Goal: Check status: Check status

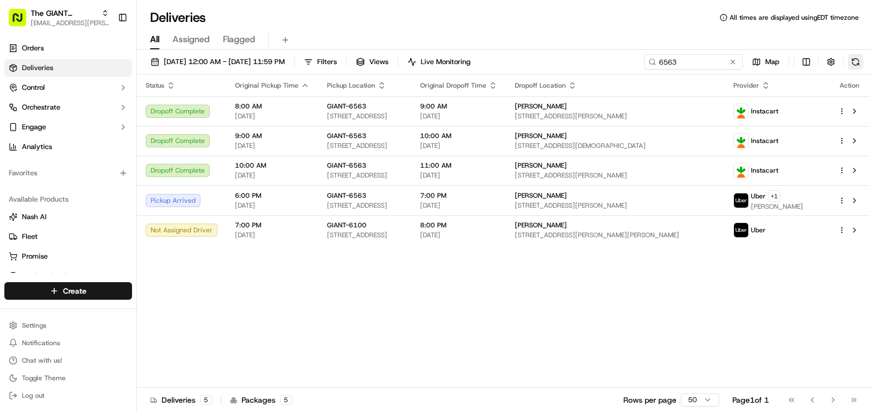
click at [861, 64] on button at bounding box center [855, 61] width 15 height 15
click at [342, 64] on button "Filters" at bounding box center [320, 61] width 43 height 15
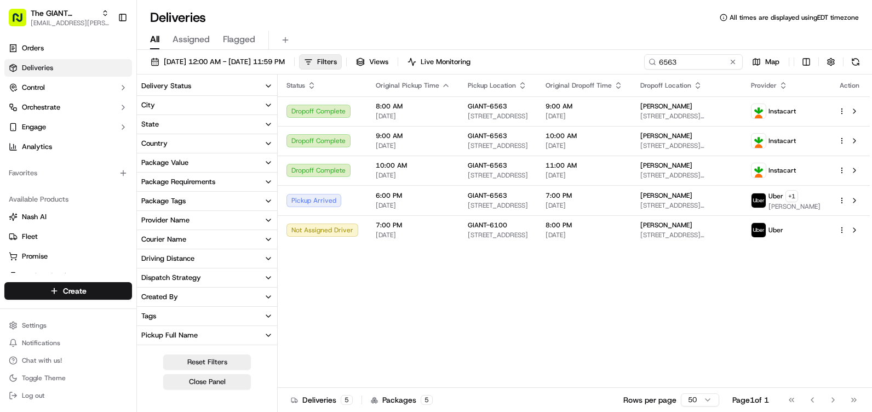
click at [203, 108] on button "City" at bounding box center [207, 105] width 140 height 19
click at [197, 127] on input at bounding box center [213, 126] width 118 height 18
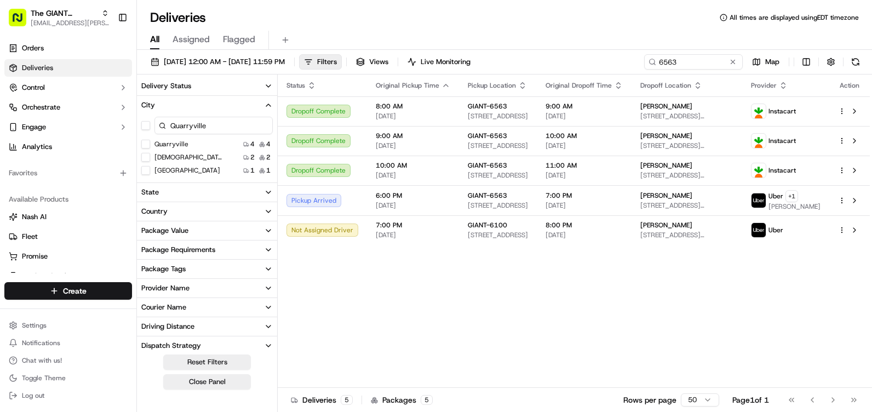
type input "Quarryville"
click at [144, 143] on button "Quarryville" at bounding box center [145, 144] width 9 height 9
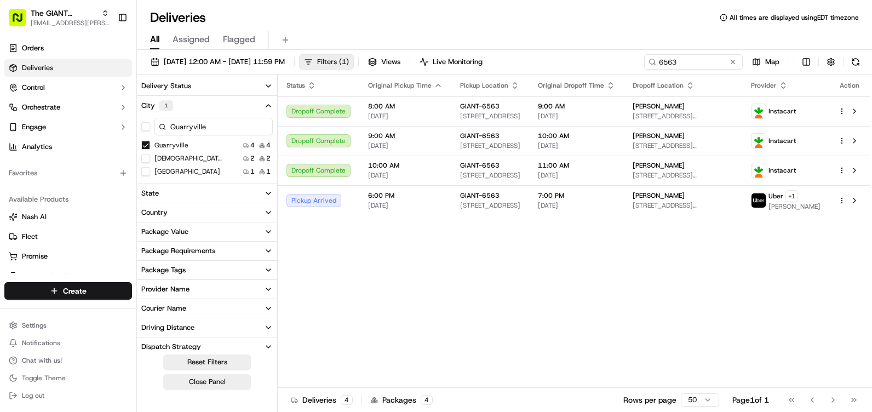
click at [349, 60] on span "Filters ( 1 )" at bounding box center [333, 62] width 32 height 10
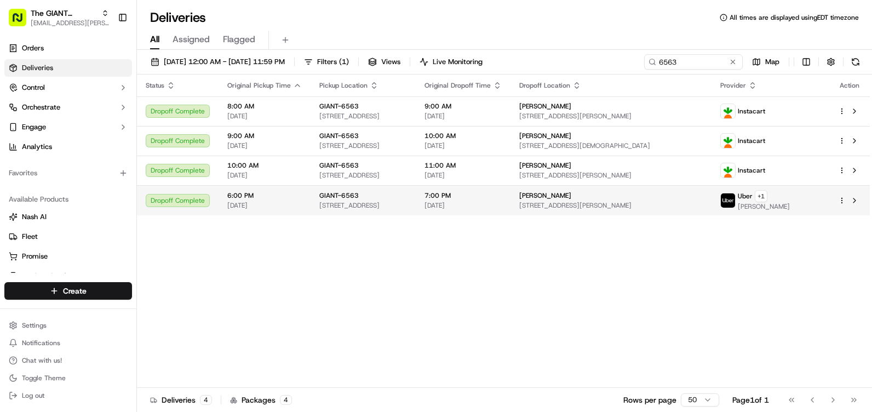
click at [343, 202] on span "[STREET_ADDRESS]" at bounding box center [363, 205] width 88 height 9
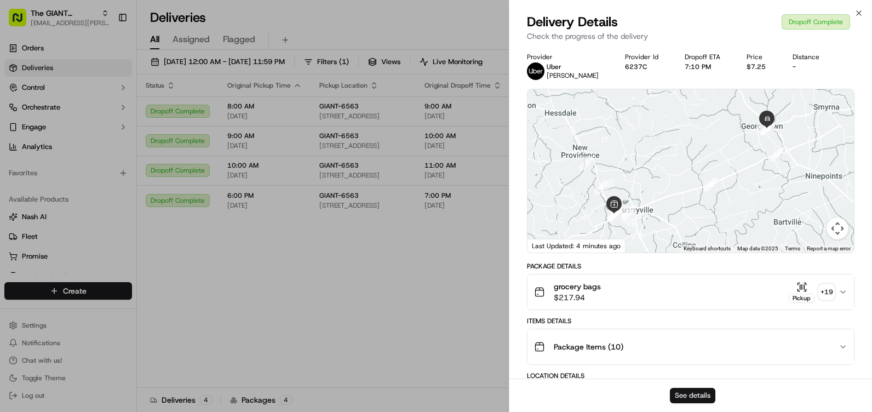
click at [696, 400] on button "See details" at bounding box center [692, 395] width 45 height 15
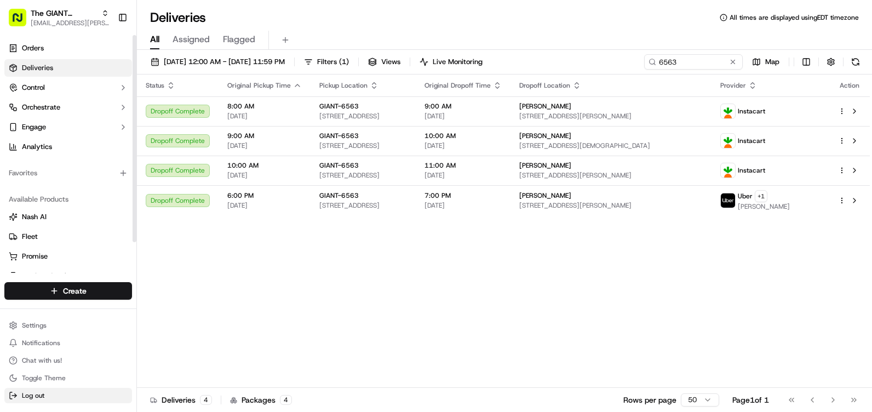
click at [37, 396] on span "Log out" at bounding box center [33, 395] width 22 height 9
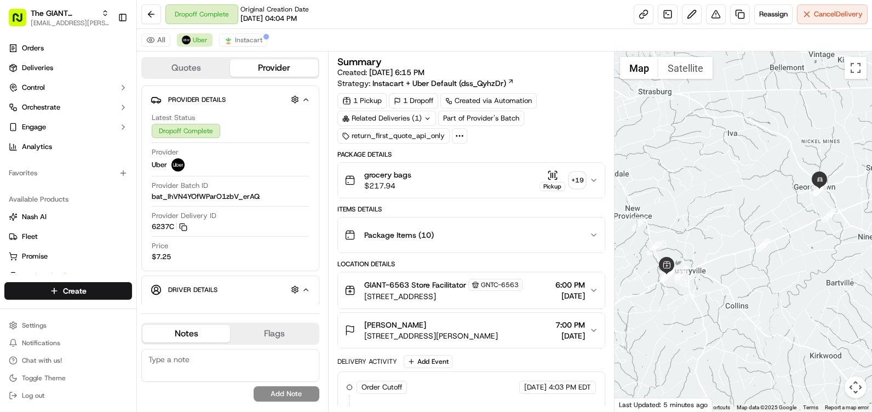
click at [607, 202] on div "Summary Created: [DATE] 6:15 PM Strategy: Instacart + Uber Default (dss_QyhzDr)…" at bounding box center [471, 231] width 286 height 360
drag, startPoint x: 611, startPoint y: 127, endPoint x: 612, endPoint y: 261, distance: 134.2
click at [612, 257] on div "Summary Created: [DATE] 6:15 PM Strategy: Instacart + Uber Default (dss_QyhzDr)…" at bounding box center [471, 231] width 286 height 360
click at [607, 350] on div "Summary Created: [DATE] 6:15 PM Strategy: Instacart + Uber Default (dss_QyhzDr)…" at bounding box center [471, 231] width 286 height 360
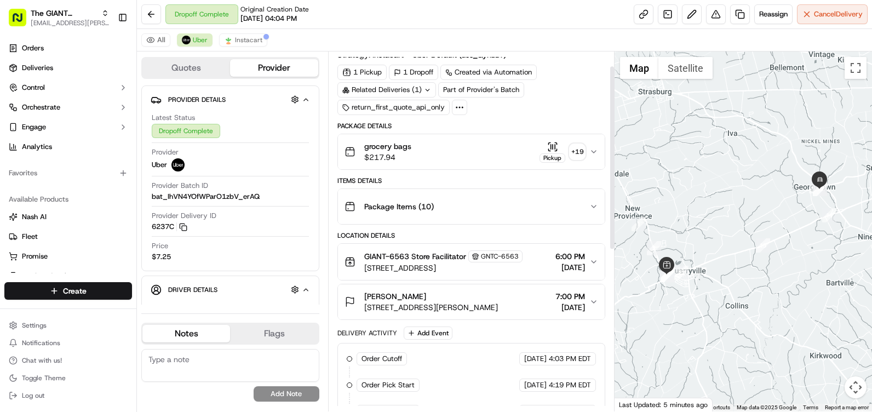
scroll to position [55, 0]
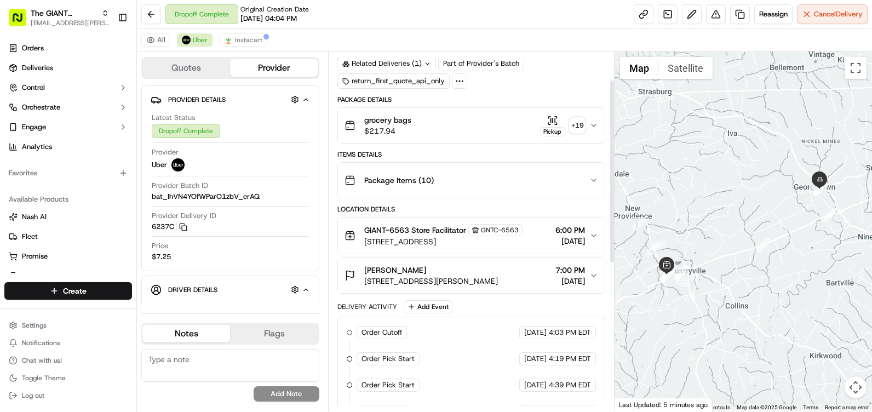
drag, startPoint x: 609, startPoint y: 250, endPoint x: 609, endPoint y: 257, distance: 7.1
click at [609, 257] on div "Summary Created: [DATE] 6:15 PM Strategy: Instacart + Uber Default (dss_QyhzDr)…" at bounding box center [471, 231] width 286 height 360
drag, startPoint x: 610, startPoint y: 256, endPoint x: 616, endPoint y: 274, distance: 19.4
click at [616, 274] on div "Quotes Provider Provider Details Hidden ( 3 ) Latest Status Dropoff Complete Pr…" at bounding box center [504, 231] width 735 height 360
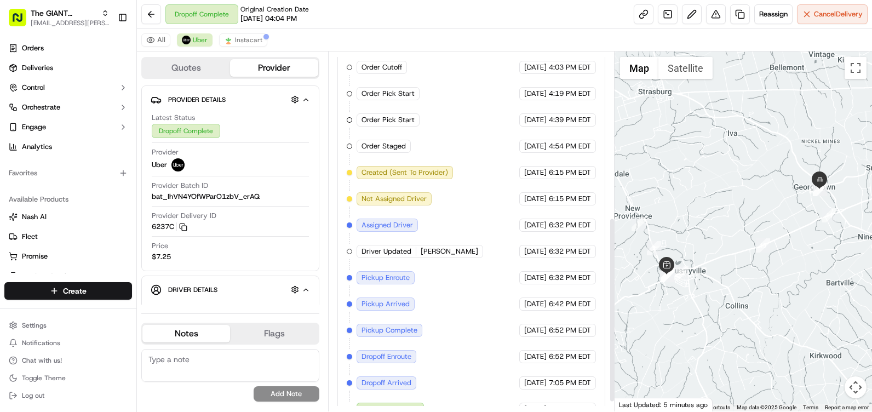
scroll to position [339, 0]
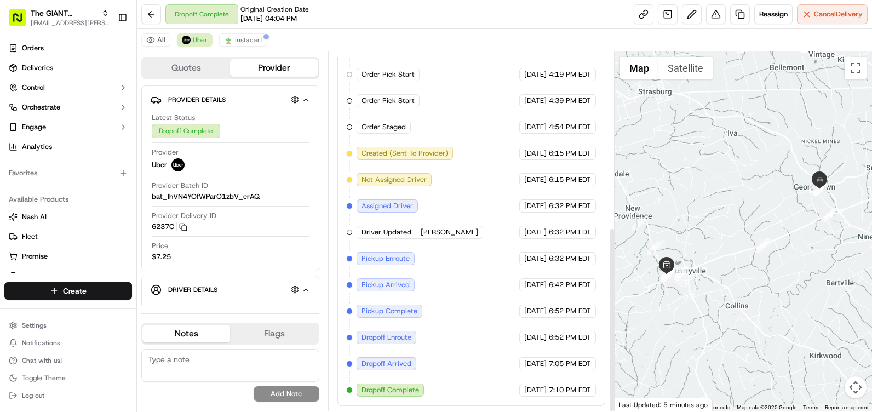
drag, startPoint x: 610, startPoint y: 310, endPoint x: 610, endPoint y: 365, distance: 54.8
click at [610, 365] on div at bounding box center [612, 231] width 4 height 360
drag, startPoint x: 507, startPoint y: 283, endPoint x: 566, endPoint y: 282, distance: 59.7
click at [566, 282] on div "[DATE] 6:42 PM EDT" at bounding box center [557, 284] width 77 height 13
drag, startPoint x: 566, startPoint y: 282, endPoint x: 453, endPoint y: 300, distance: 114.8
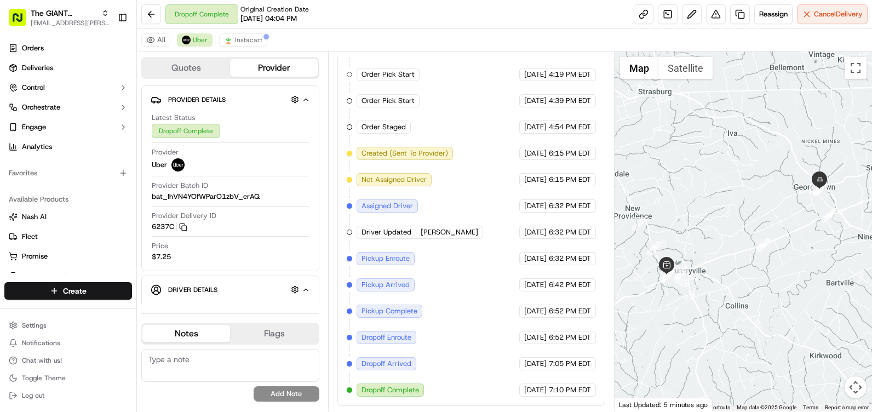
click at [446, 302] on div "Order Cutoff The GIANT Company [DATE] 4:03 PM EDT Order Pick Start The GIANT Co…" at bounding box center [471, 219] width 249 height 355
